Goal: Information Seeking & Learning: Check status

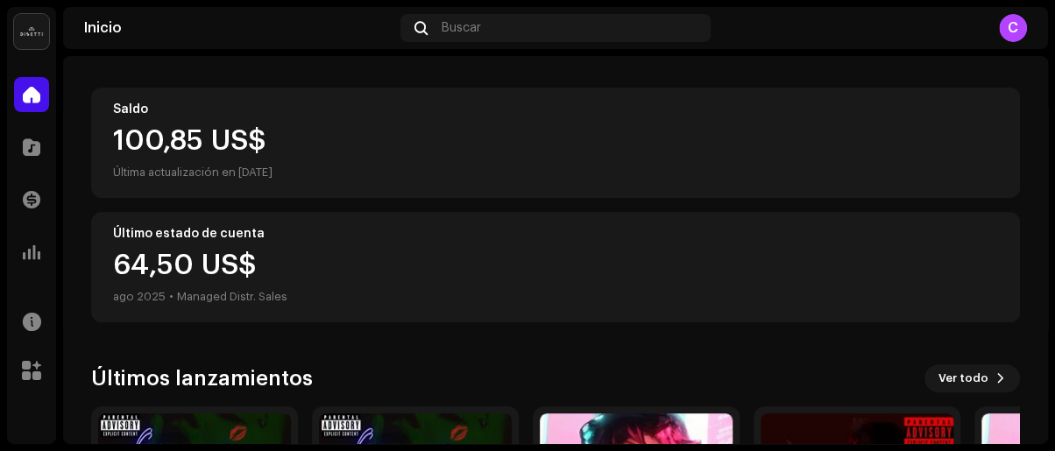
scroll to position [238, 0]
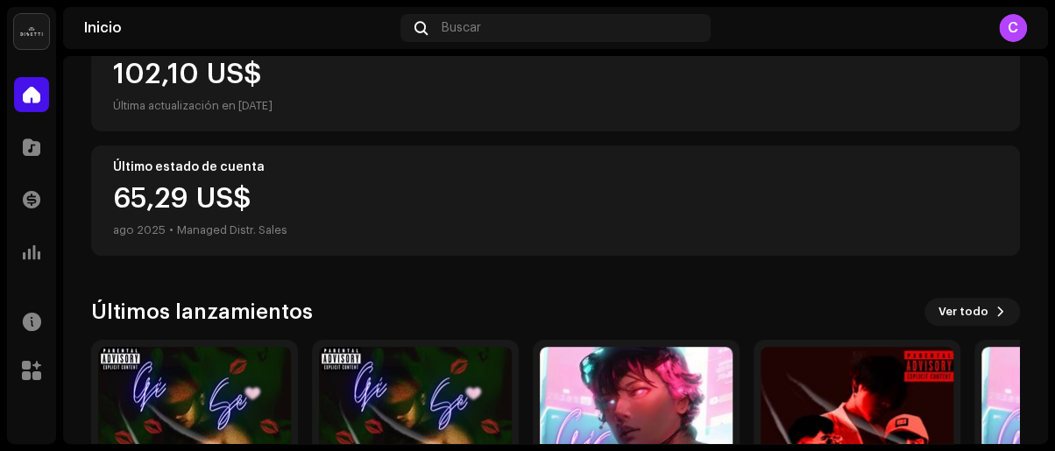
click at [219, 194] on div "65,29 US$ ago 2025 • Managed Distr. Sales" at bounding box center [200, 213] width 174 height 56
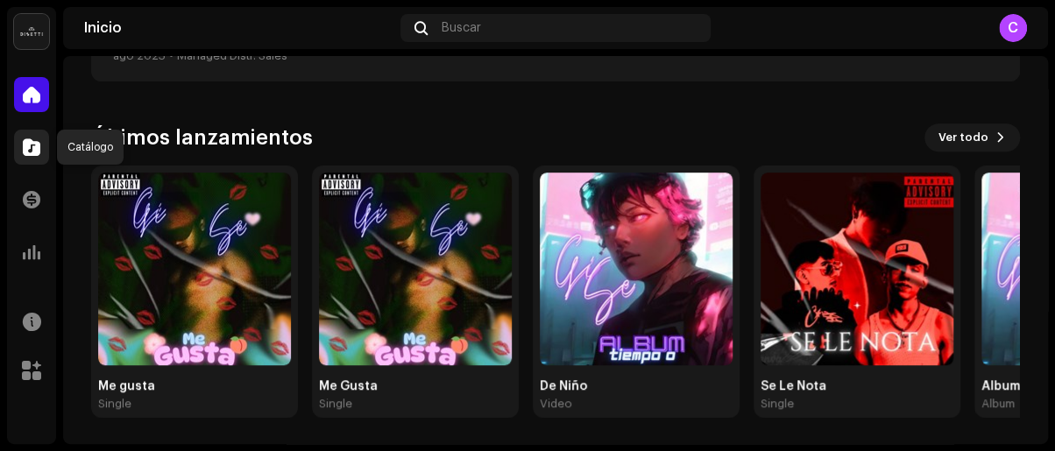
click at [25, 150] on span at bounding box center [32, 147] width 18 height 14
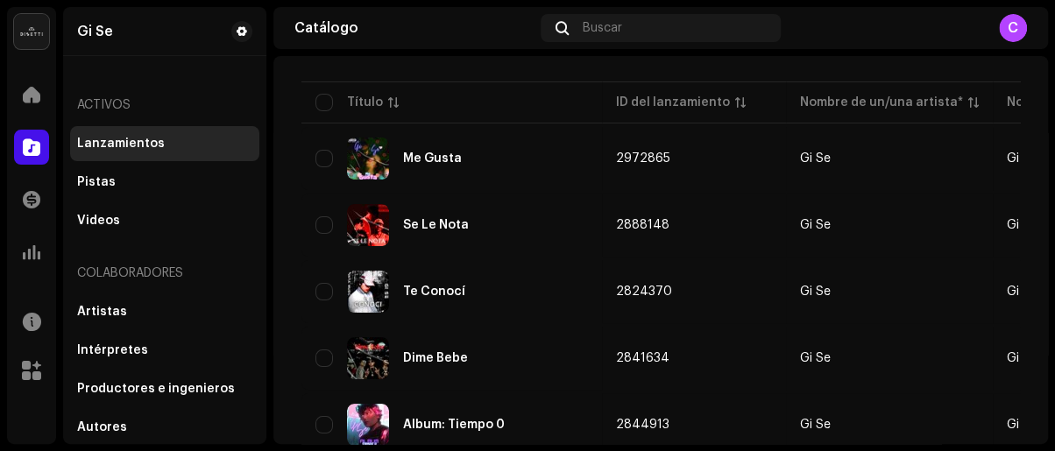
scroll to position [159, 0]
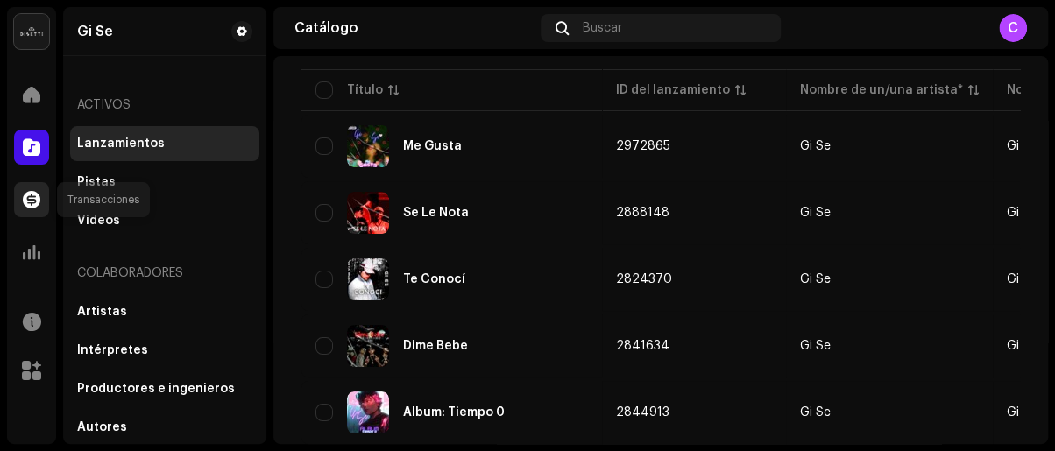
click at [15, 209] on div at bounding box center [31, 199] width 35 height 35
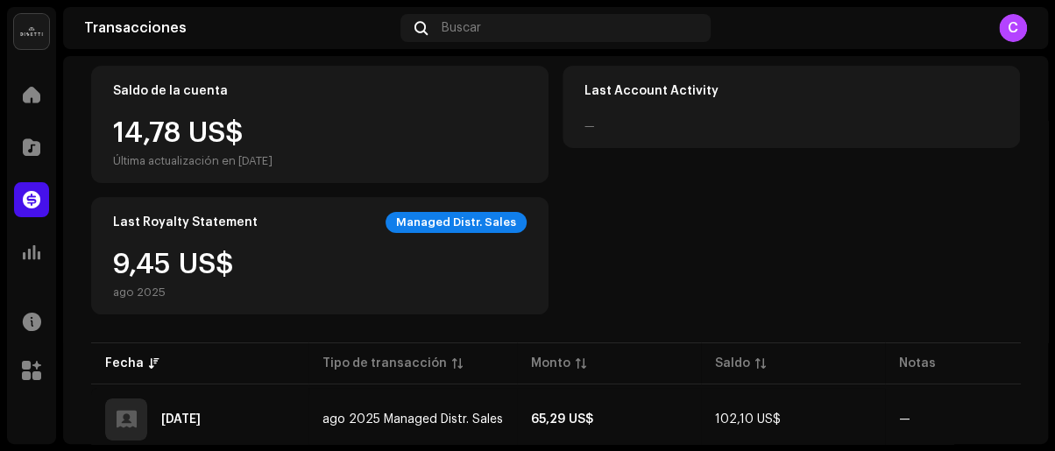
click at [31, 207] on span at bounding box center [32, 200] width 18 height 14
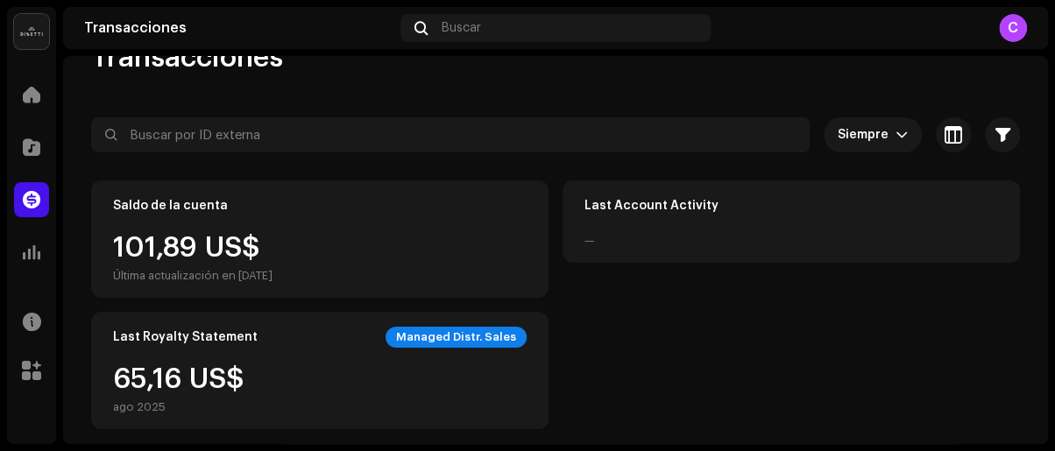
scroll to position [79, 0]
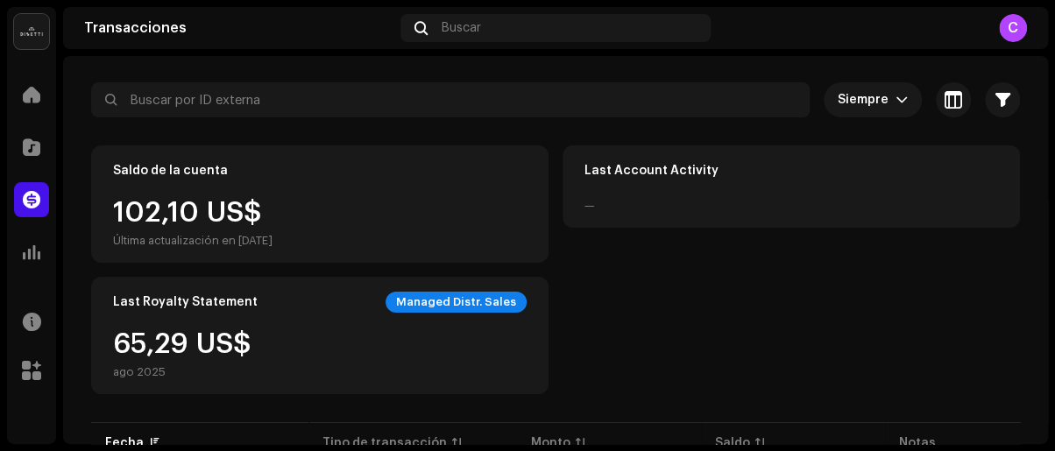
click at [450, 297] on div "Managed Distr. Sales" at bounding box center [455, 302] width 141 height 21
click at [33, 342] on div "Recursos" at bounding box center [31, 321] width 49 height 49
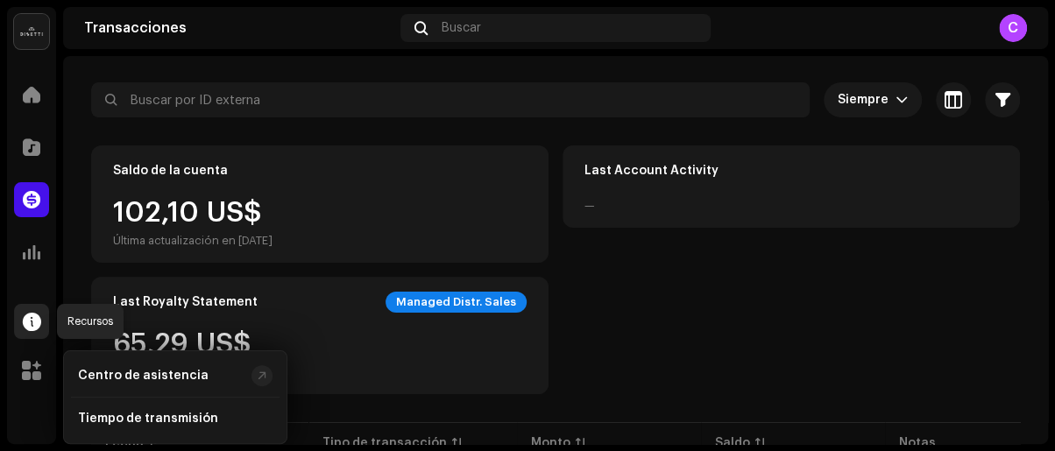
click at [32, 320] on span at bounding box center [32, 322] width 18 height 14
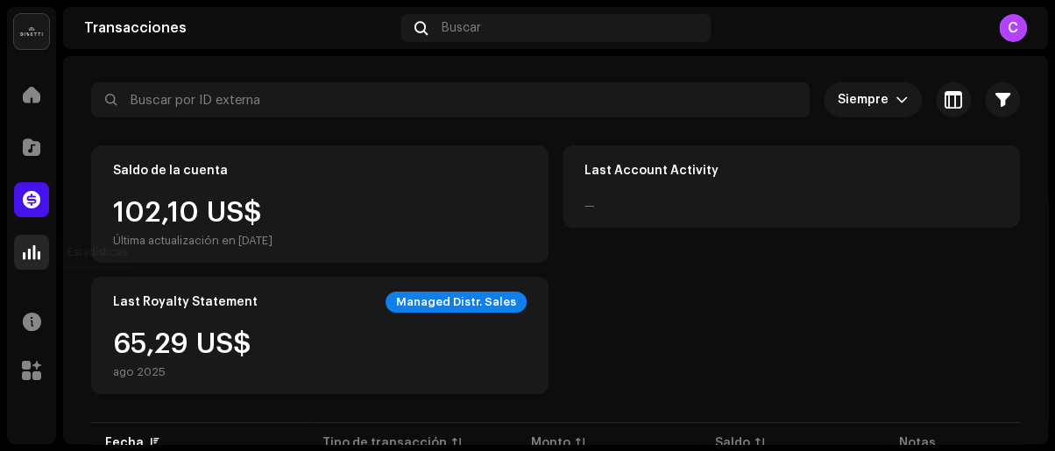
click at [27, 265] on div at bounding box center [31, 252] width 35 height 35
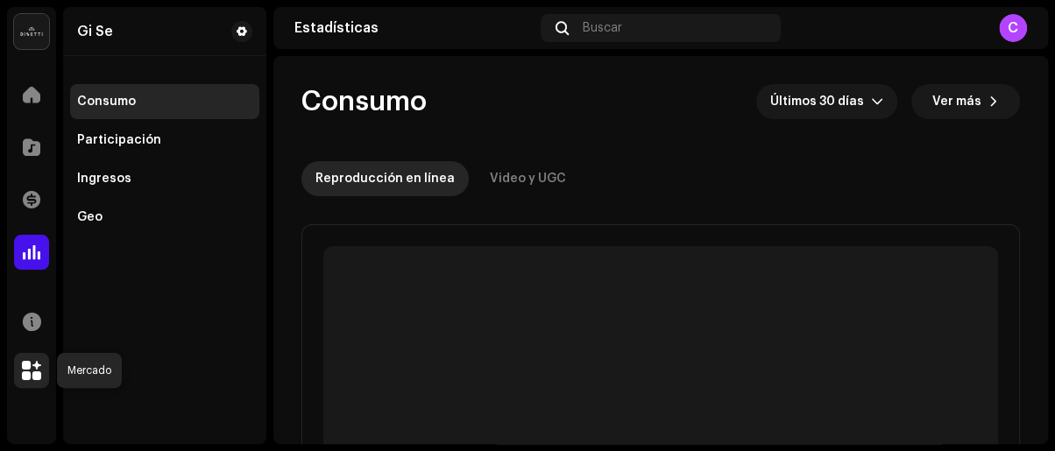
click at [25, 364] on span at bounding box center [31, 371] width 19 height 14
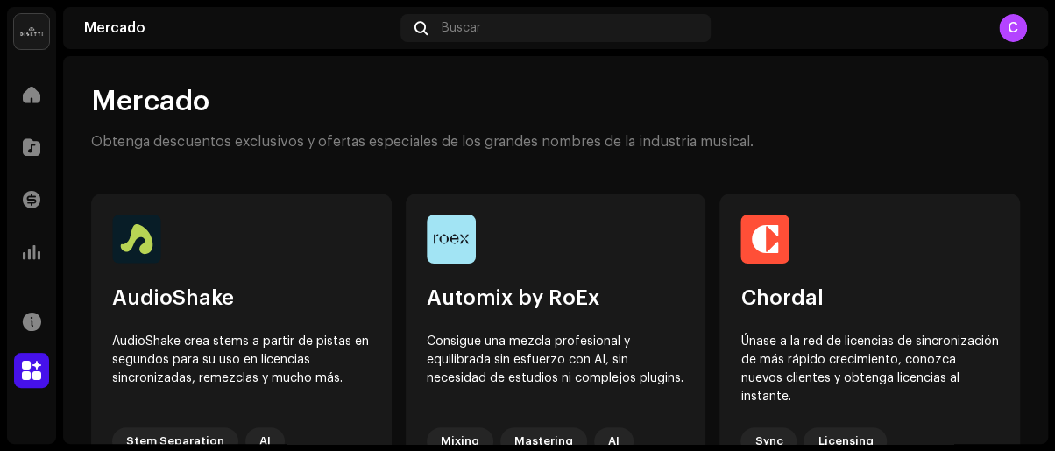
click at [1046, 25] on div "[PERSON_NAME] Buscar C" at bounding box center [555, 28] width 985 height 42
drag, startPoint x: 966, startPoint y: 40, endPoint x: 974, endPoint y: 45, distance: 9.0
click at [971, 45] on div "[PERSON_NAME] Buscar C" at bounding box center [555, 28] width 985 height 42
click at [1006, 35] on div "C" at bounding box center [1013, 28] width 28 height 28
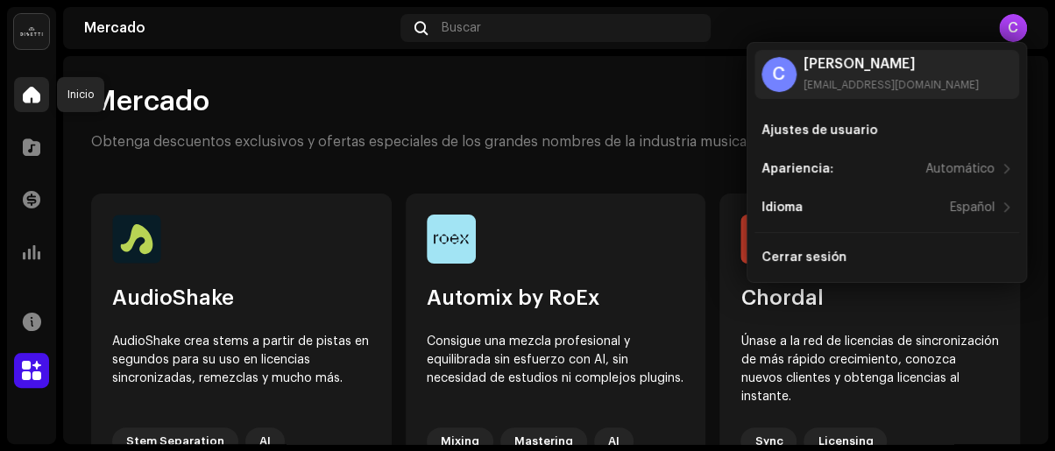
click at [38, 88] on span at bounding box center [32, 95] width 18 height 14
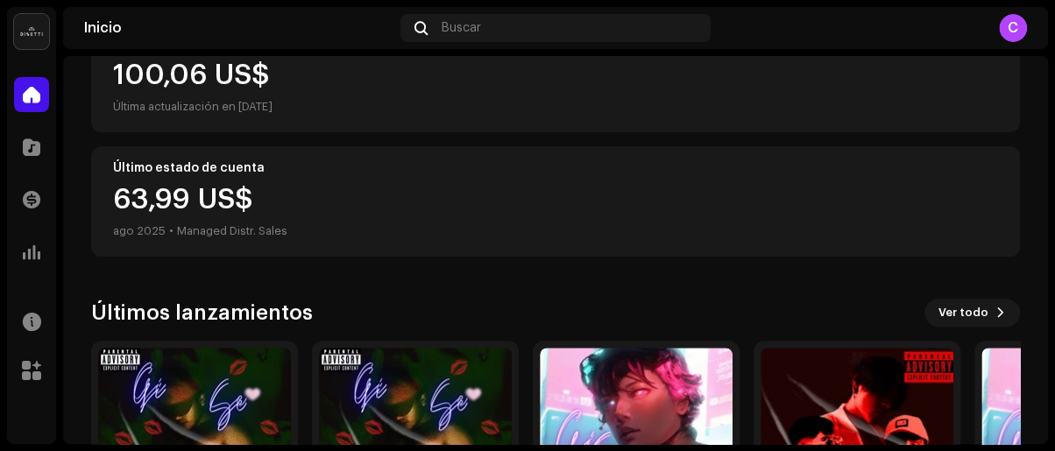
scroll to position [238, 0]
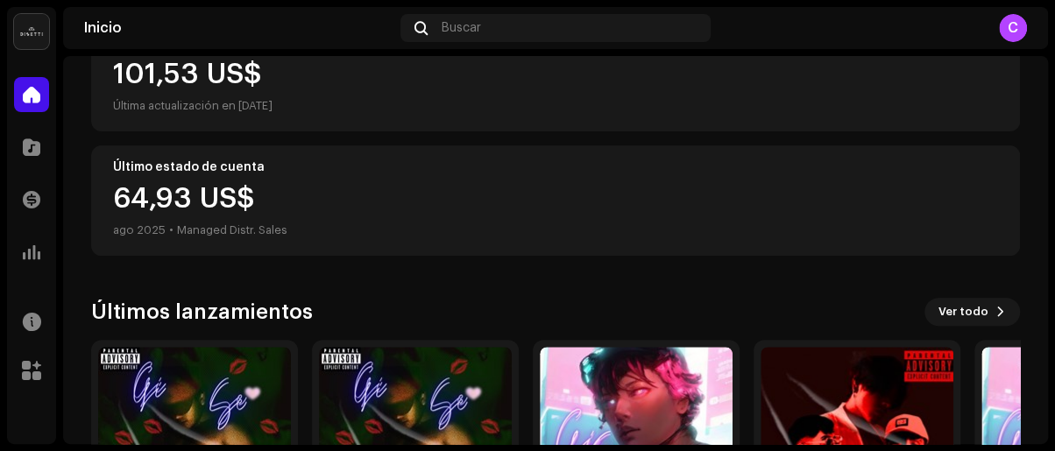
click at [249, 112] on div "Última actualización en [DATE]" at bounding box center [555, 105] width 885 height 21
click at [248, 85] on div "101,99 US$" at bounding box center [555, 74] width 885 height 28
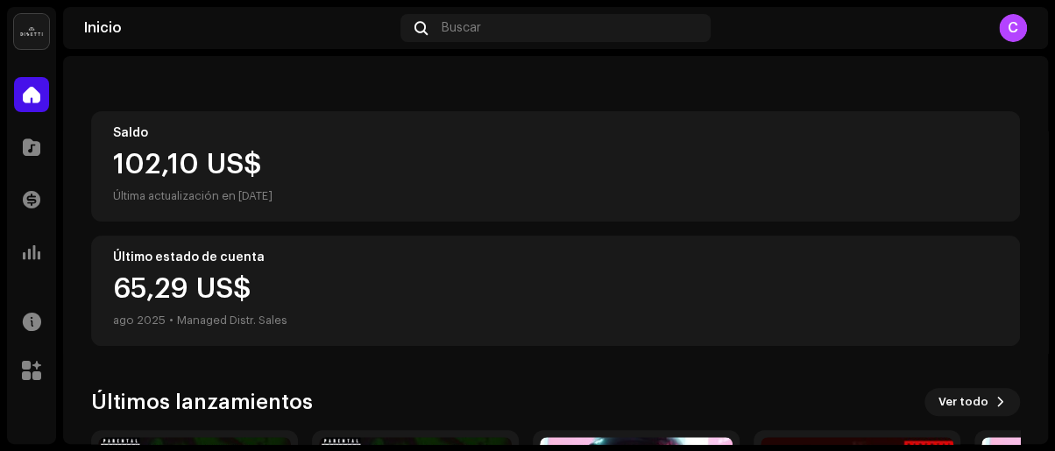
scroll to position [79, 0]
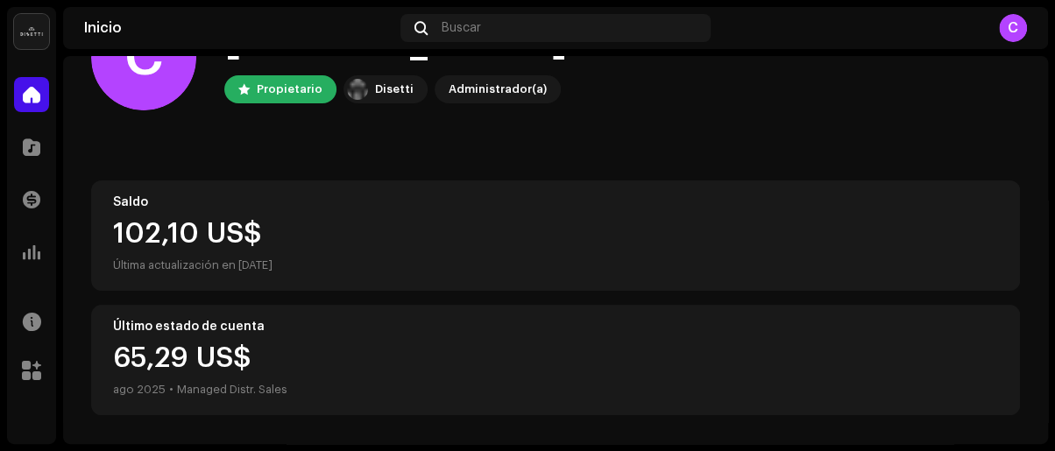
drag, startPoint x: 279, startPoint y: 223, endPoint x: 237, endPoint y: 252, distance: 51.8
click at [280, 228] on div "102,10 US$" at bounding box center [555, 234] width 885 height 28
click at [234, 256] on div "Última actualización en [DATE]" at bounding box center [555, 265] width 885 height 21
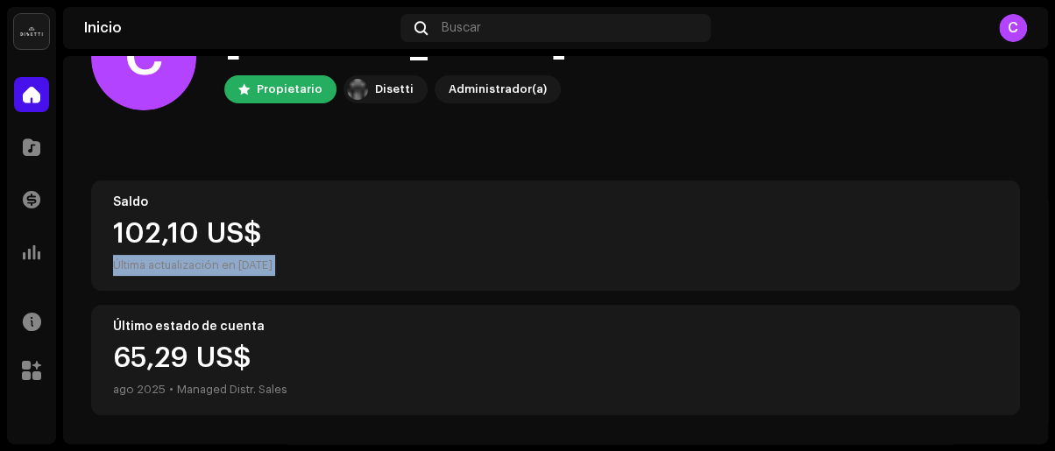
click at [234, 255] on div "Última actualización en [DATE]" at bounding box center [555, 265] width 885 height 21
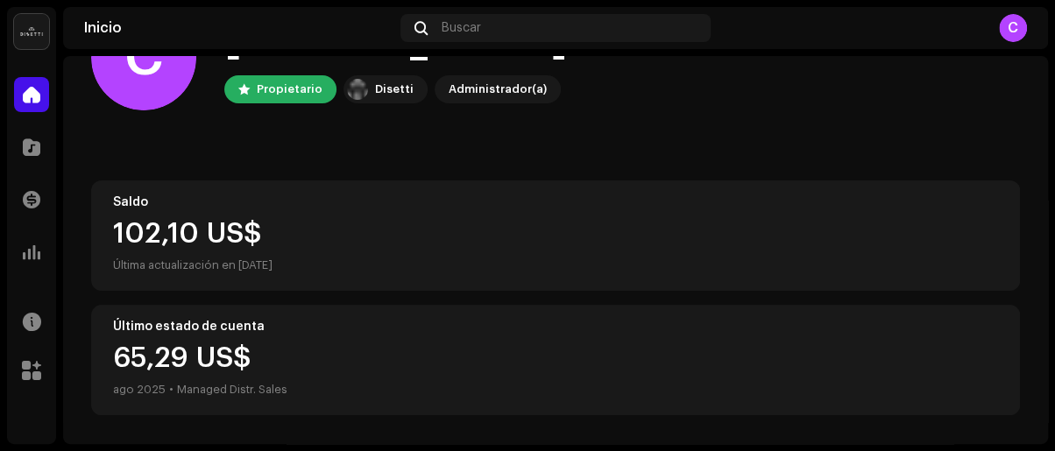
click at [507, 185] on div "Saldo 102,10 US$ Última actualización en [DATE]" at bounding box center [555, 235] width 929 height 110
